Goal: Information Seeking & Learning: Learn about a topic

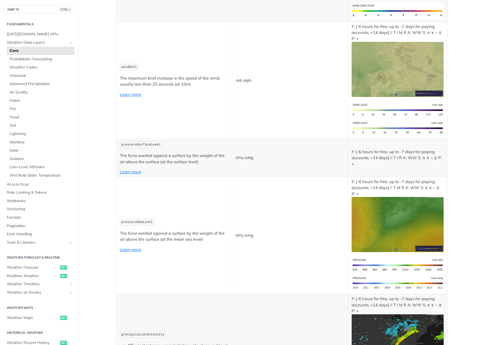
scroll to position [707, 0]
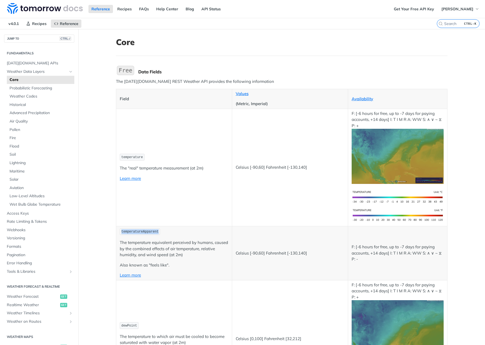
drag, startPoint x: 152, startPoint y: 230, endPoint x: 117, endPoint y: 231, distance: 34.6
click at [117, 231] on td "temperatureApparent The temperature equivalent perceived by humans, caused by t…" at bounding box center [174, 253] width 116 height 54
click at [164, 245] on p "The temperature equivalent perceived by humans, caused by the combined effects …" at bounding box center [174, 249] width 109 height 18
click at [134, 279] on td "temperatureApparent The temperature equivalent perceived by humans, caused by t…" at bounding box center [174, 253] width 116 height 54
click at [134, 278] on p "Learn more" at bounding box center [174, 276] width 109 height 6
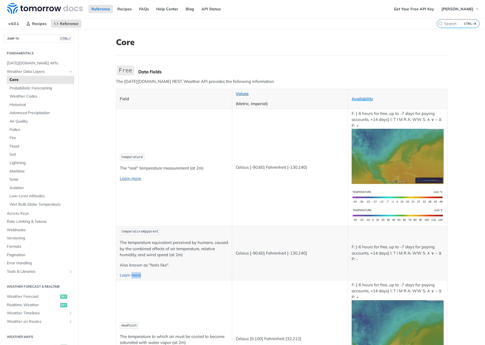
click at [131, 276] on link "Learn more" at bounding box center [130, 275] width 21 height 5
